Goal: Transaction & Acquisition: Register for event/course

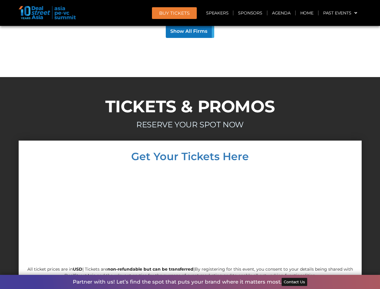
scroll to position [5767, 0]
